Goal: Navigation & Orientation: Find specific page/section

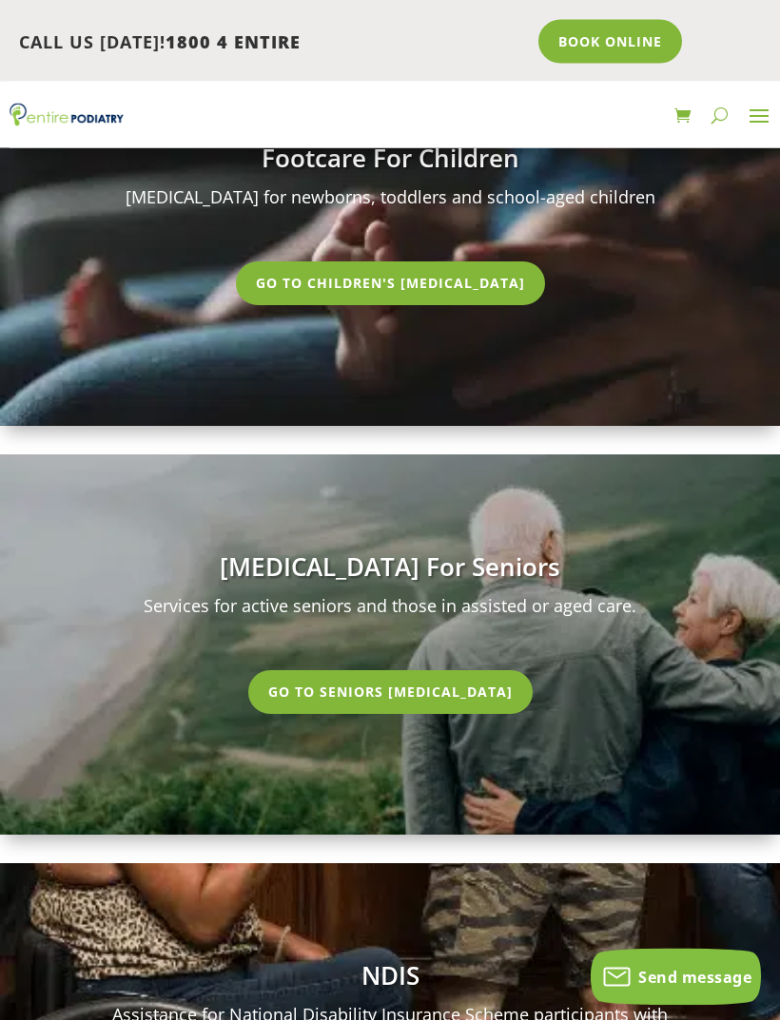
scroll to position [5868, 0]
click at [421, 670] on link "Go To Seniors [MEDICAL_DATA]" at bounding box center [390, 692] width 284 height 44
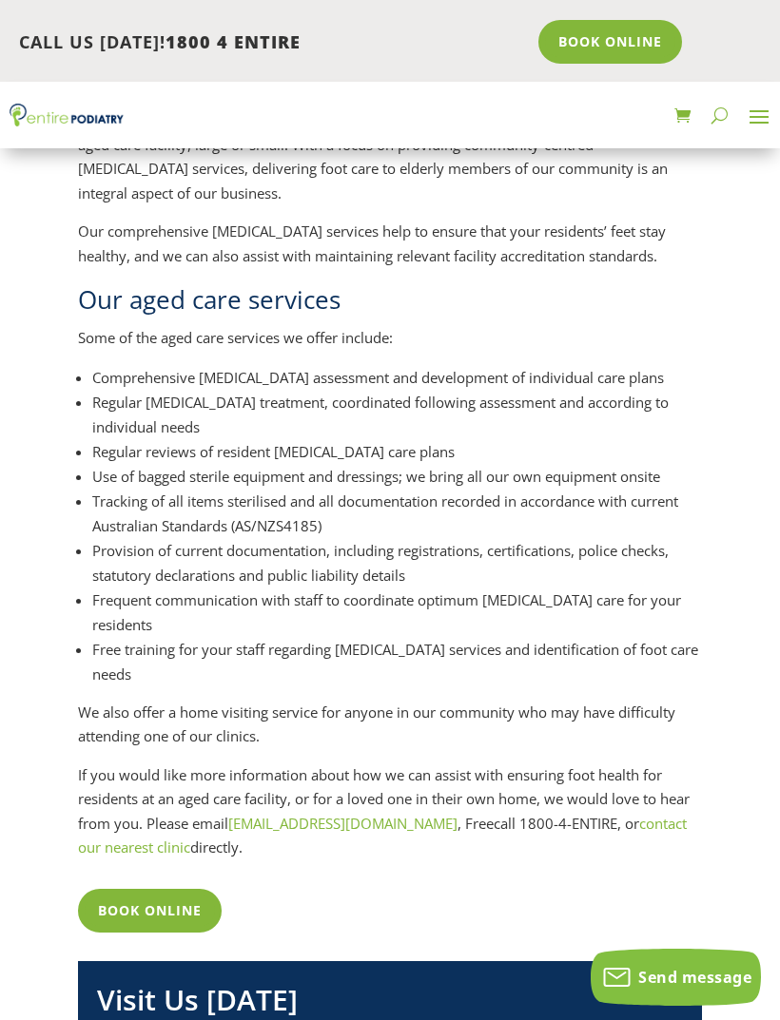
scroll to position [395, 0]
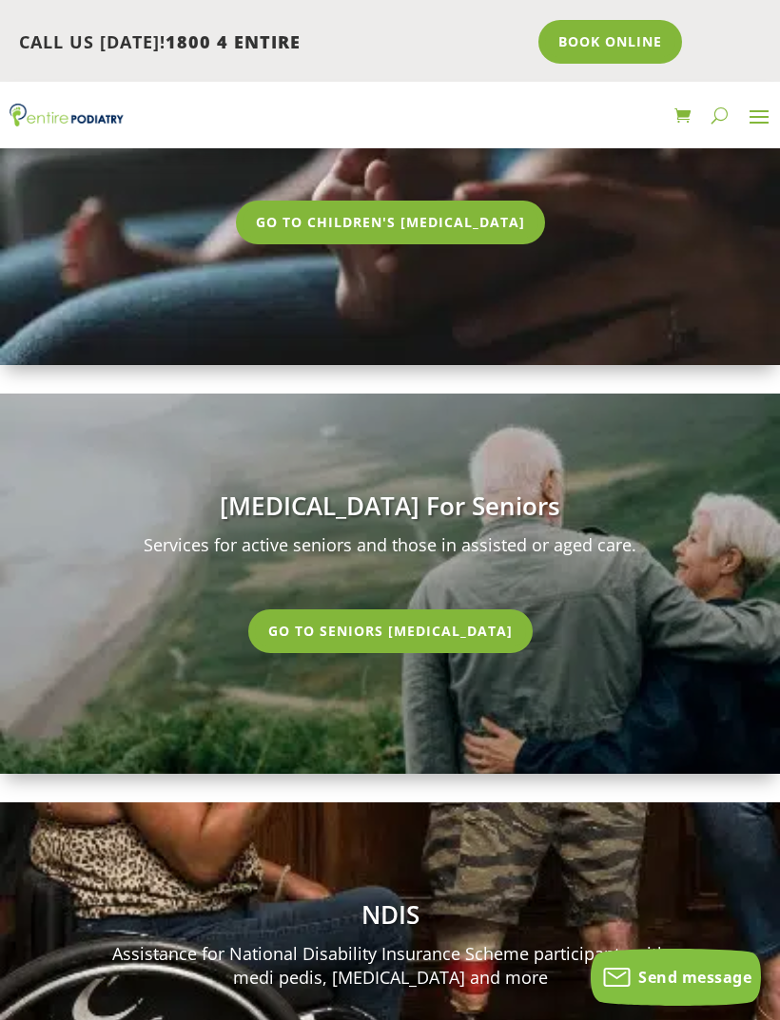
click at [397, 609] on link "Go To Seniors [MEDICAL_DATA]" at bounding box center [390, 631] width 284 height 44
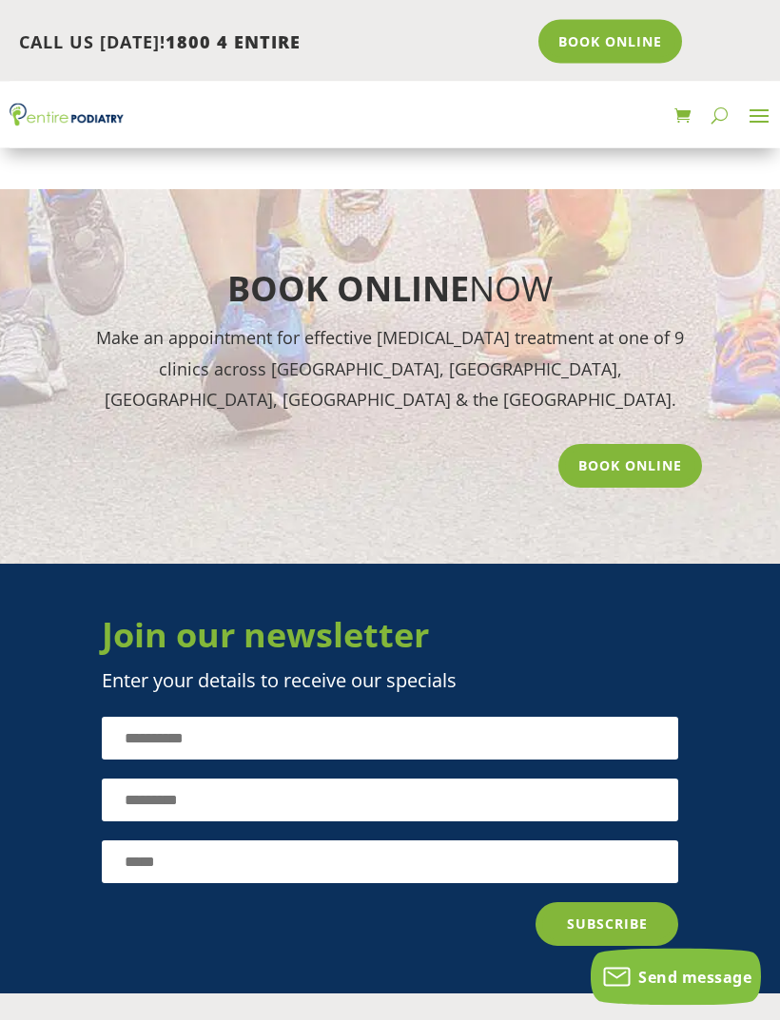
scroll to position [3170, 0]
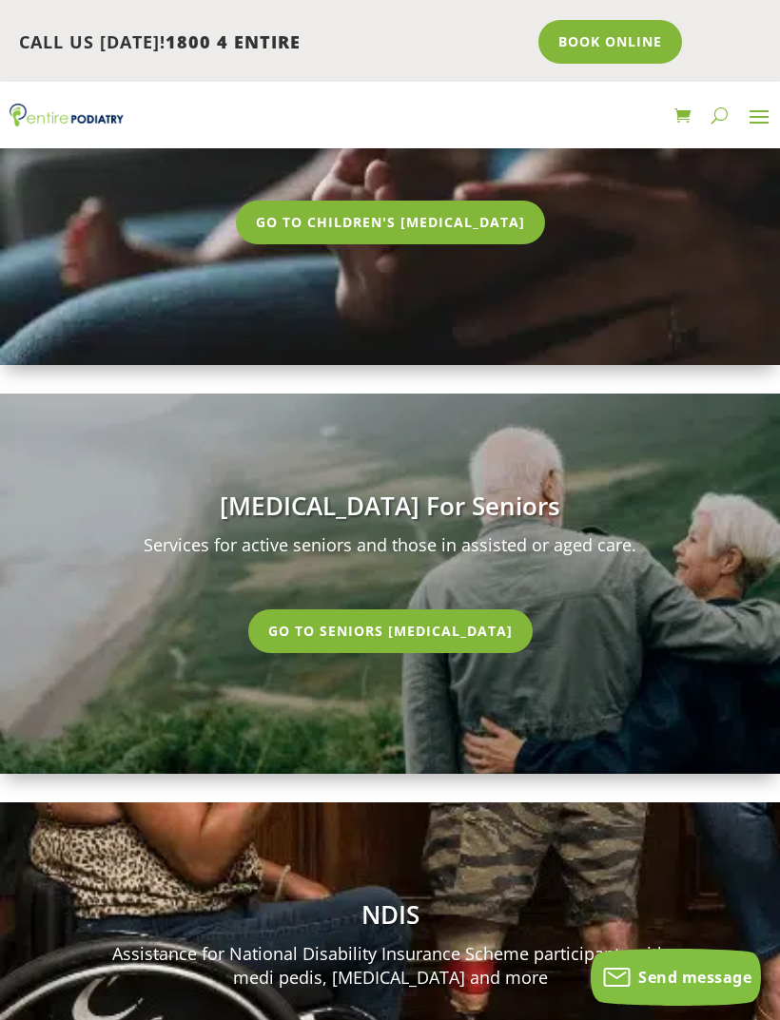
click at [766, 120] on span at bounding box center [758, 116] width 30 height 30
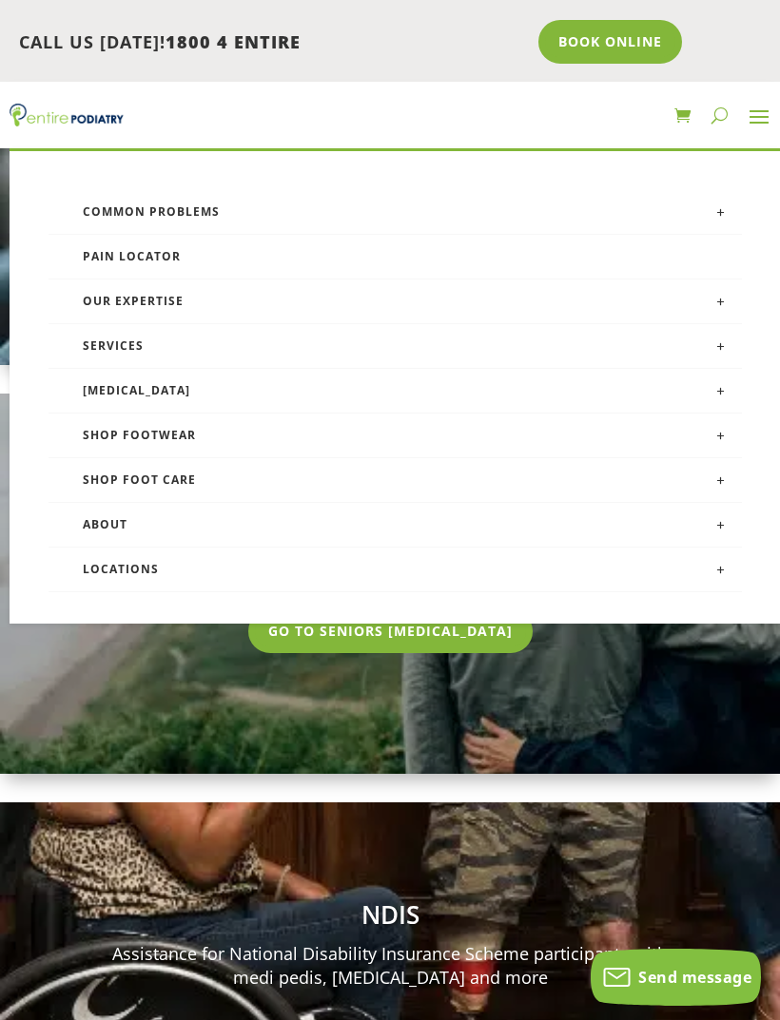
click at [719, 218] on link at bounding box center [721, 211] width 42 height 42
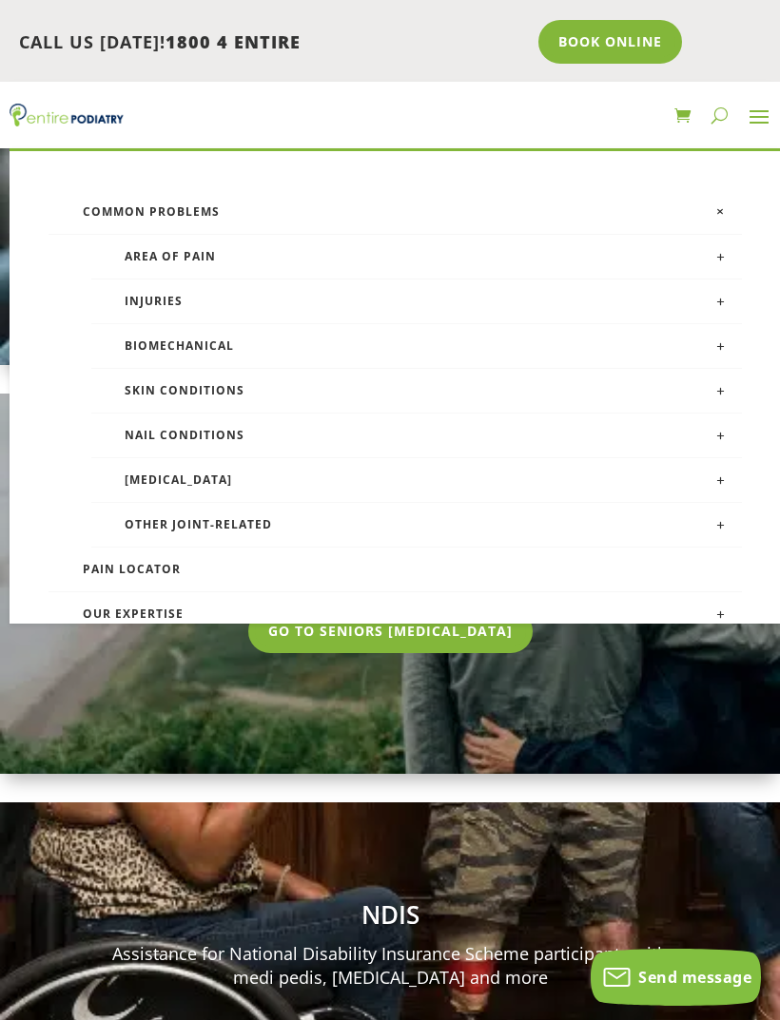
click at [756, 127] on span at bounding box center [758, 116] width 30 height 30
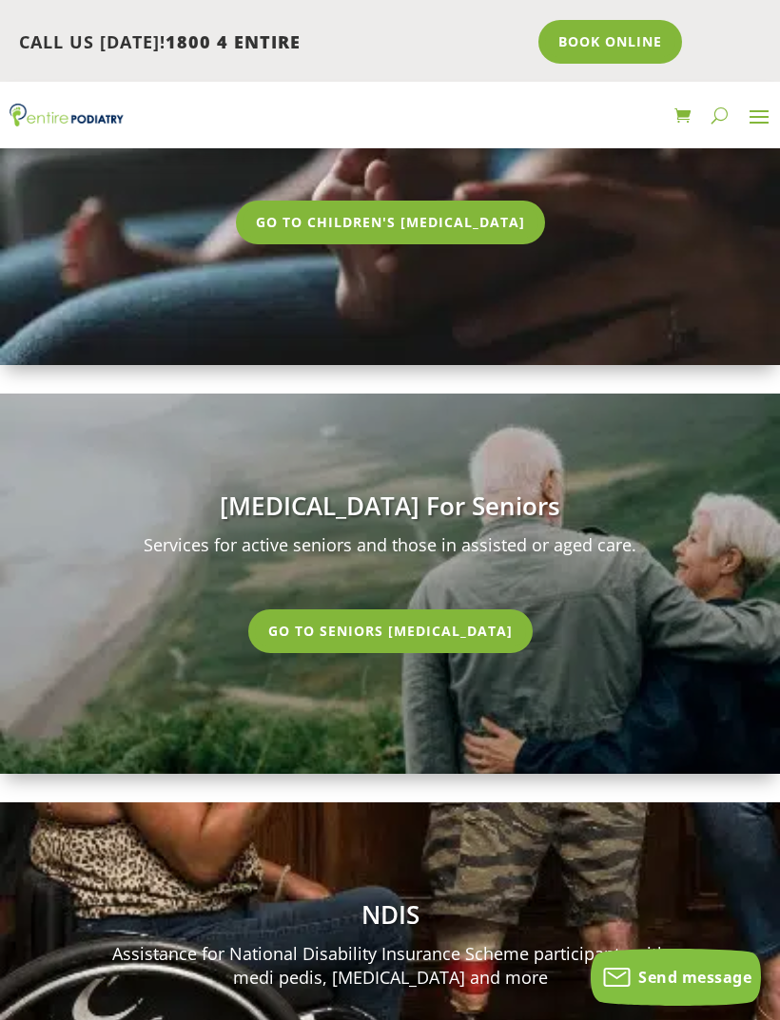
click at [756, 122] on span at bounding box center [758, 116] width 30 height 30
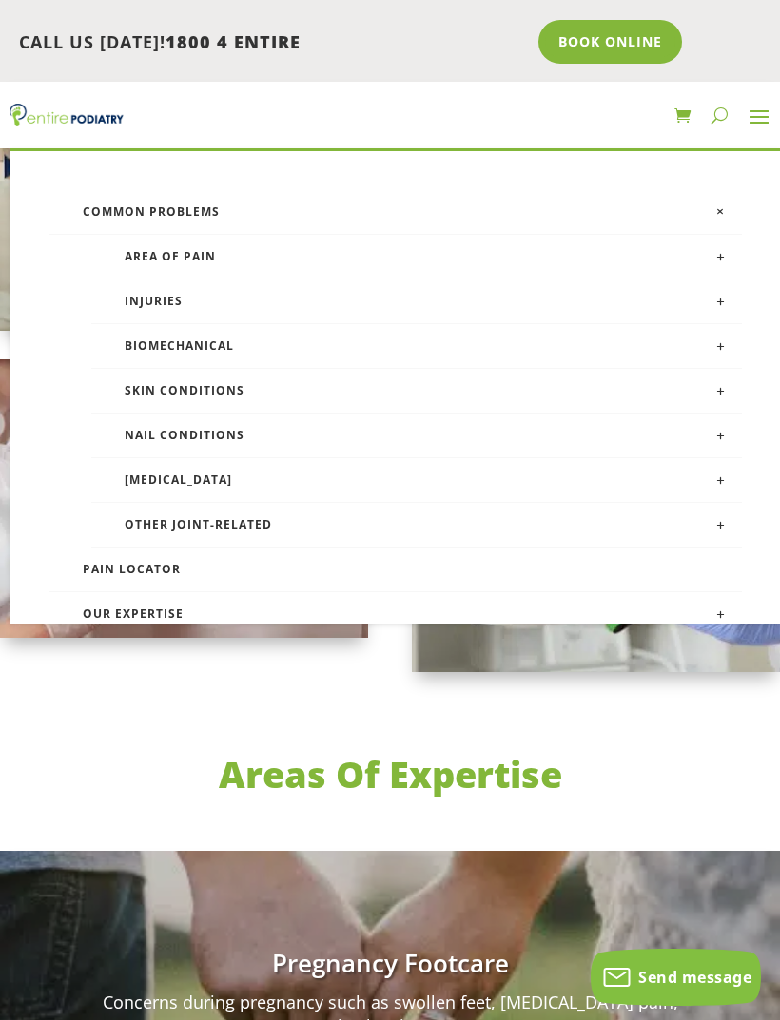
scroll to position [3835, 0]
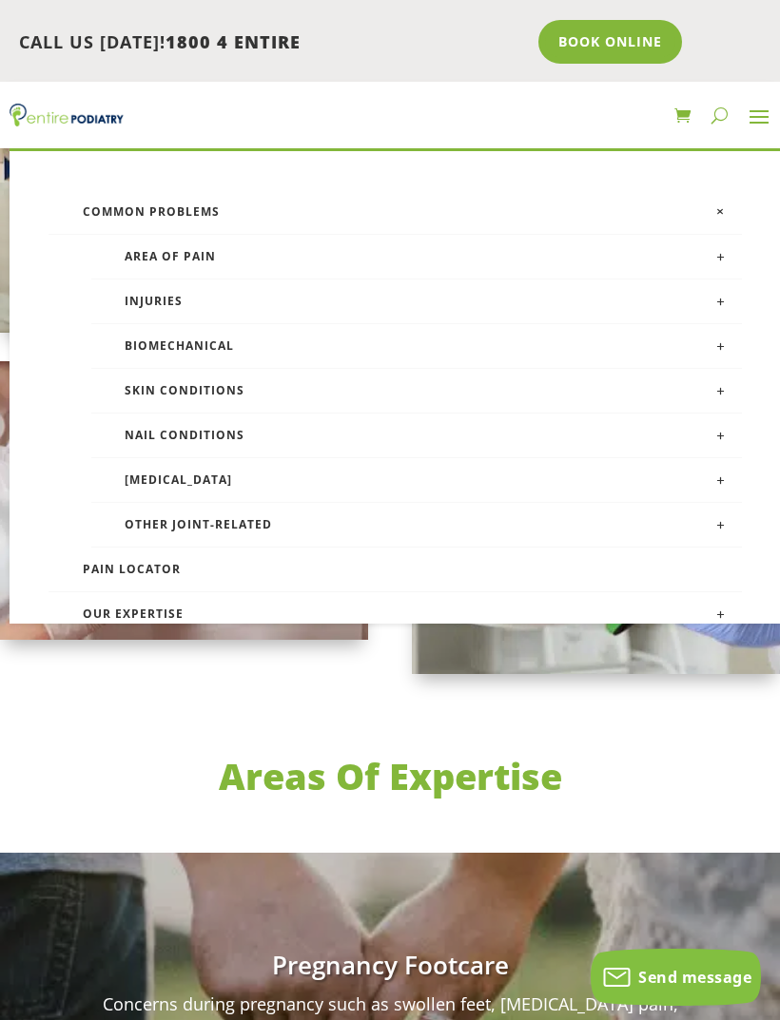
click at [757, 125] on span at bounding box center [758, 116] width 30 height 30
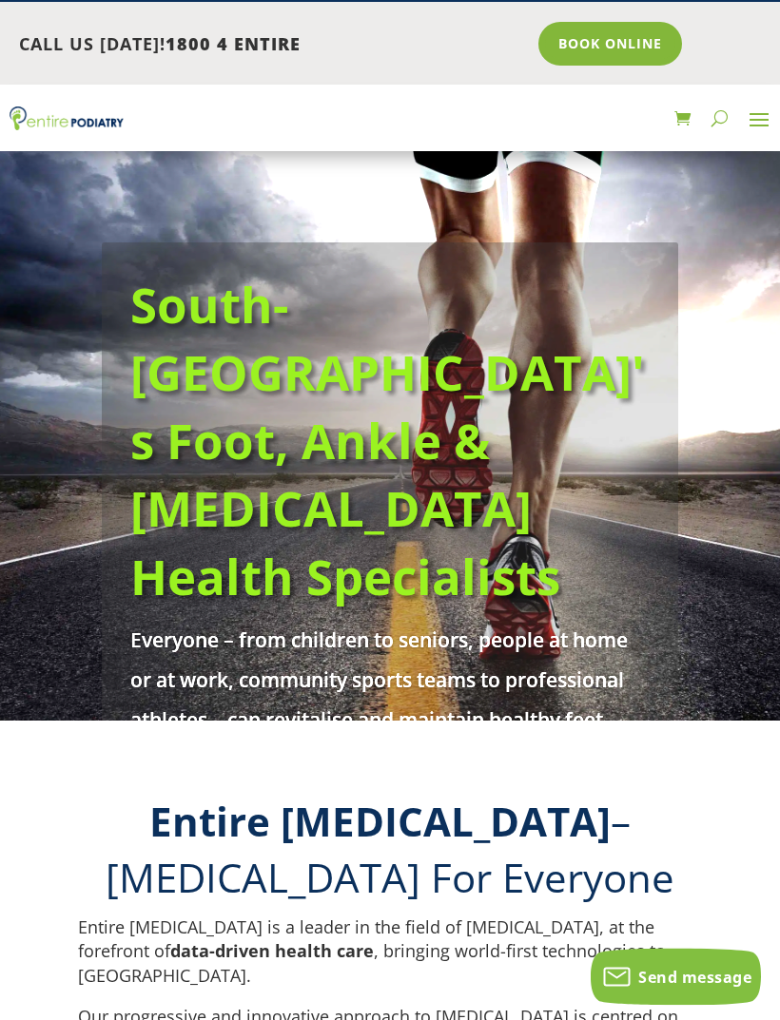
scroll to position [0, 0]
